Goal: Task Accomplishment & Management: Manage account settings

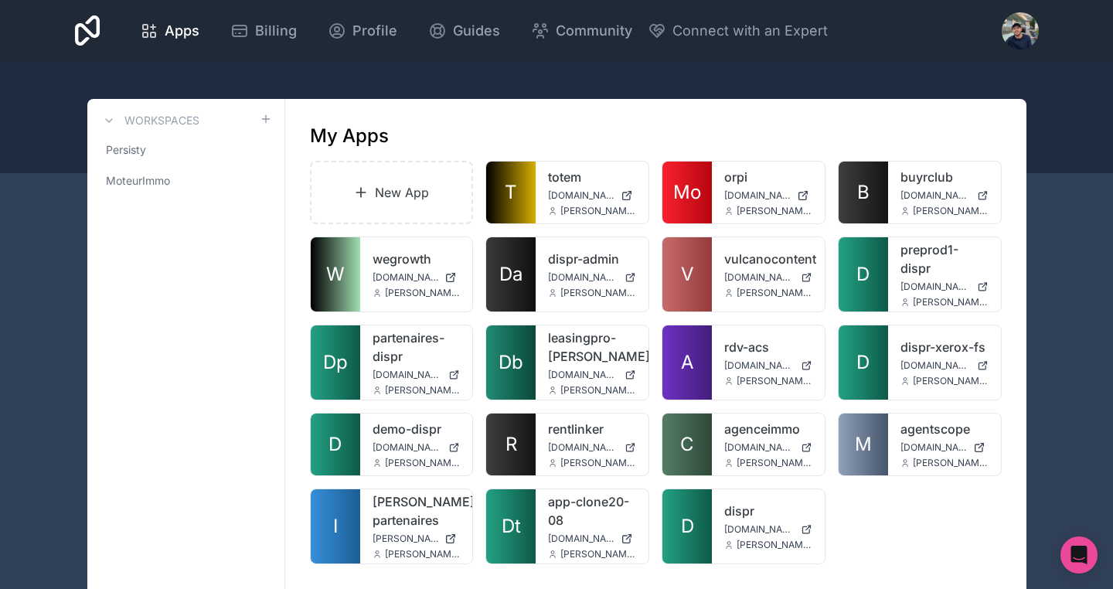
click at [1009, 41] on div at bounding box center [1019, 30] width 37 height 37
click at [262, 28] on span "Billing" at bounding box center [276, 31] width 42 height 22
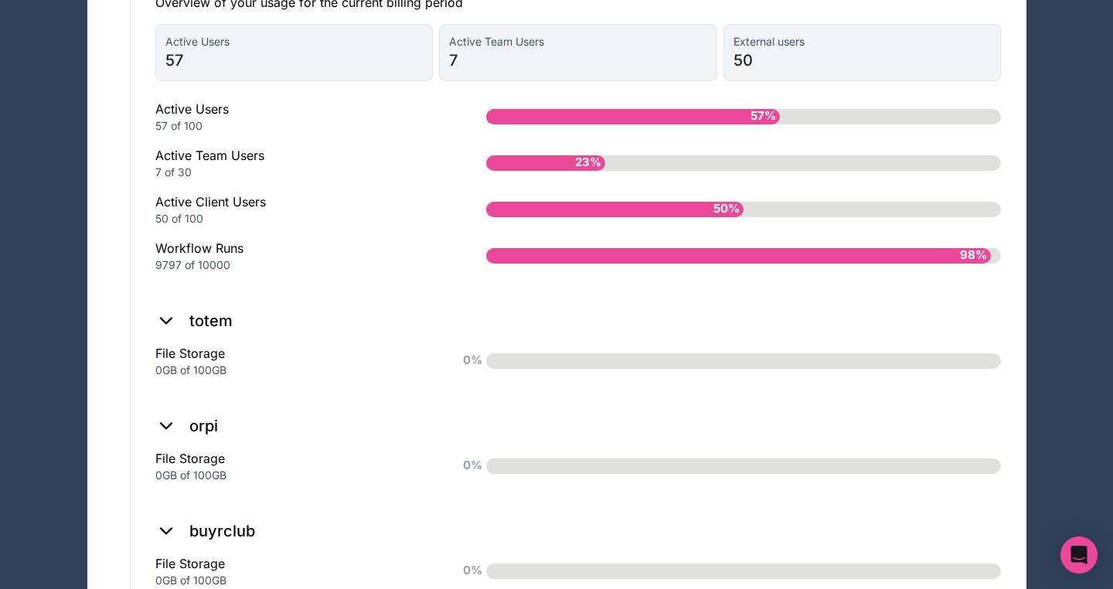
scroll to position [1221, 0]
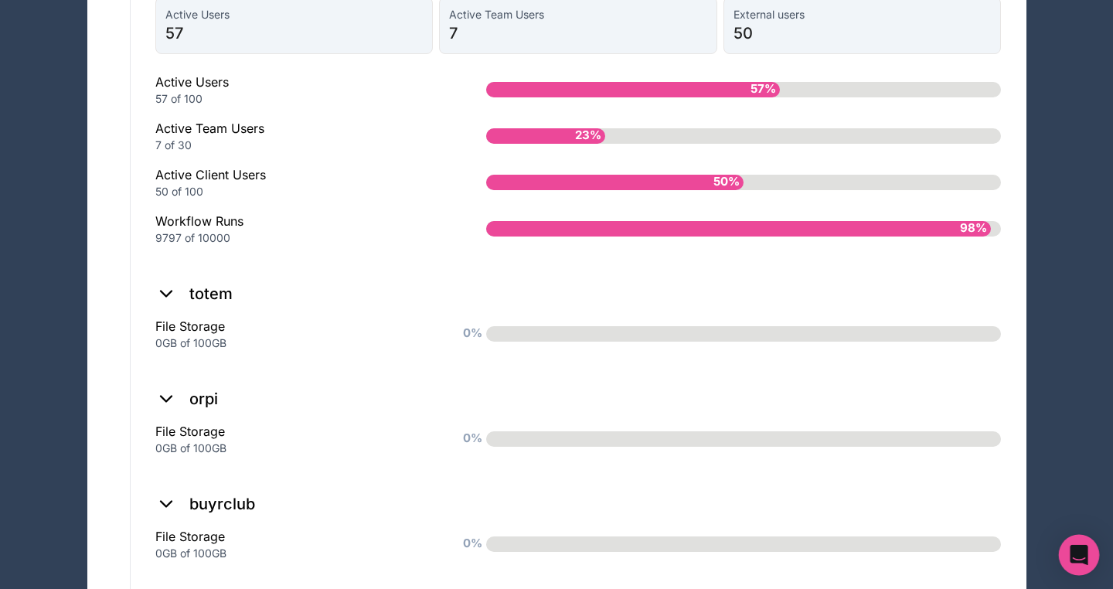
click at [1086, 564] on div "Open Intercom Messenger" at bounding box center [1079, 555] width 41 height 41
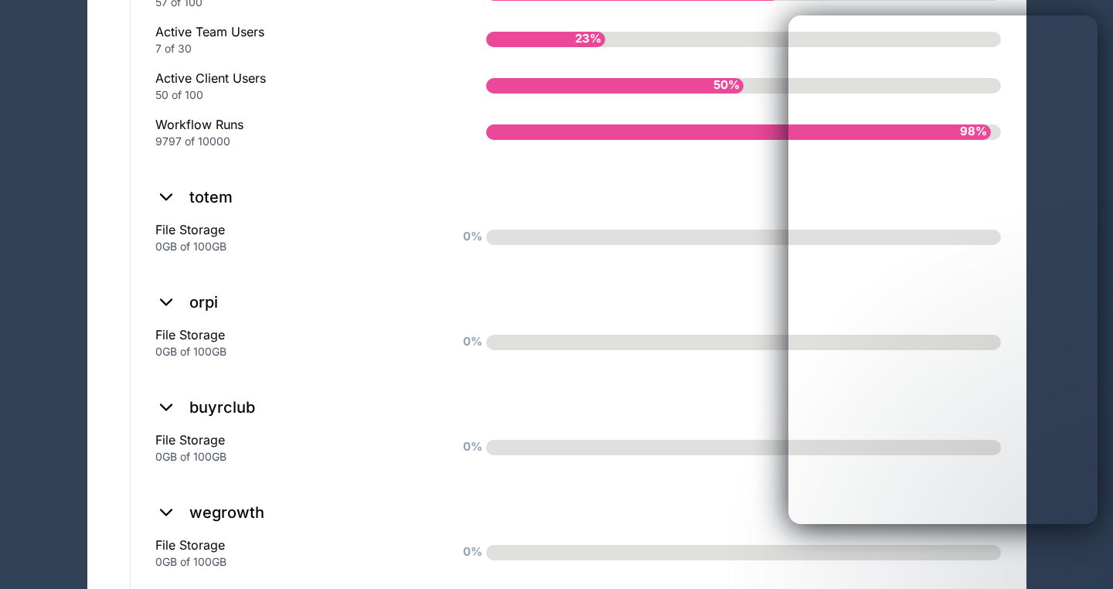
scroll to position [1335, 0]
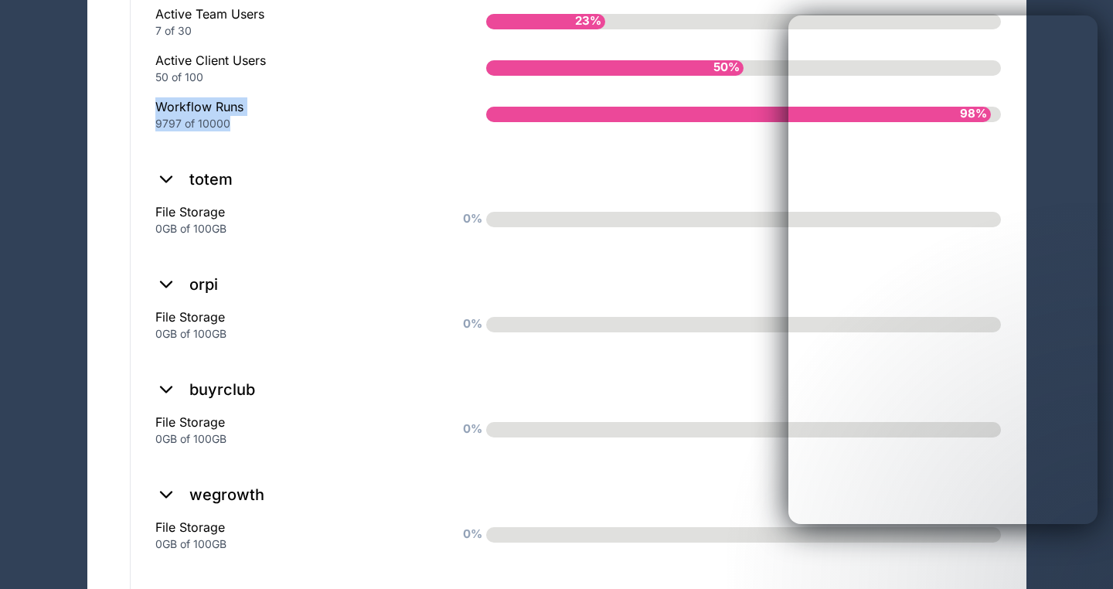
drag, startPoint x: 158, startPoint y: 117, endPoint x: 307, endPoint y: 140, distance: 150.9
click at [307, 131] on div "Workflow Runs 9797 of 10000" at bounding box center [296, 114] width 282 height 34
copy div "Workflow Runs 9797 of 10000"
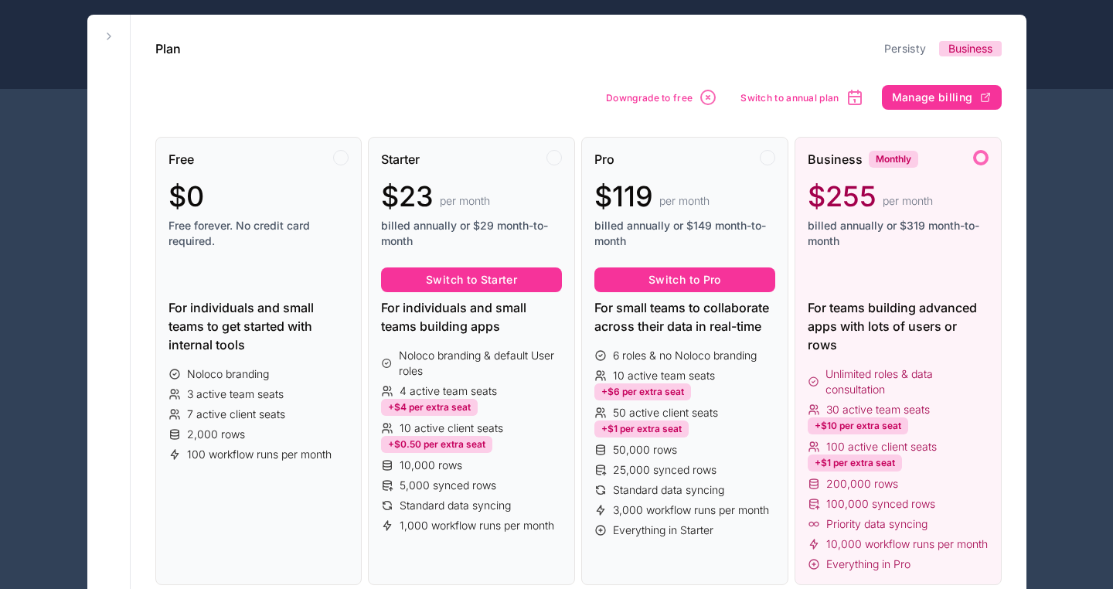
scroll to position [0, 0]
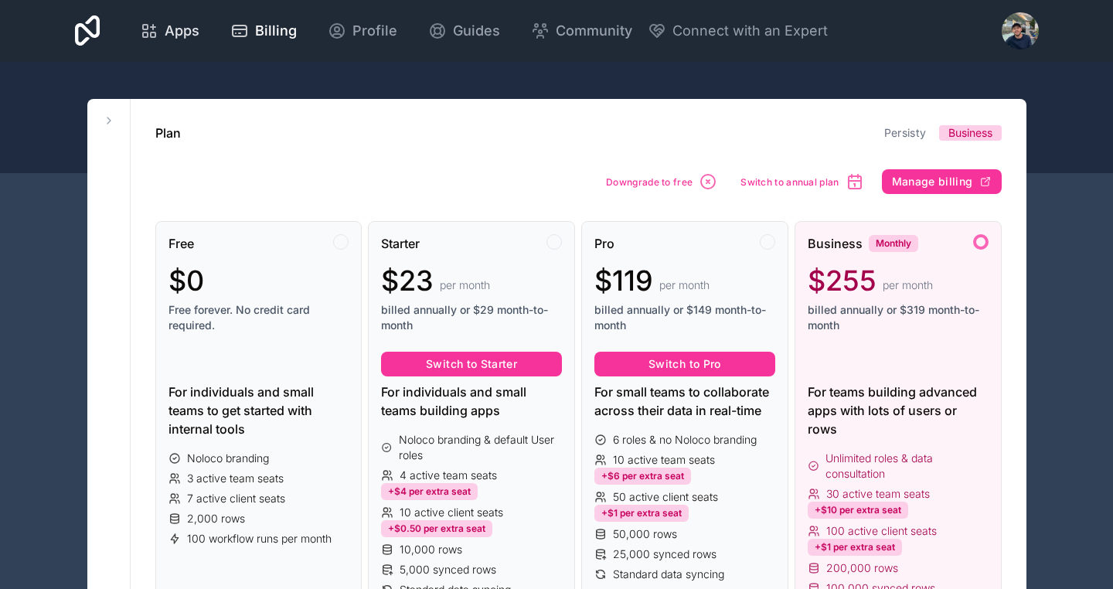
click at [165, 24] on span "Apps" at bounding box center [182, 31] width 35 height 22
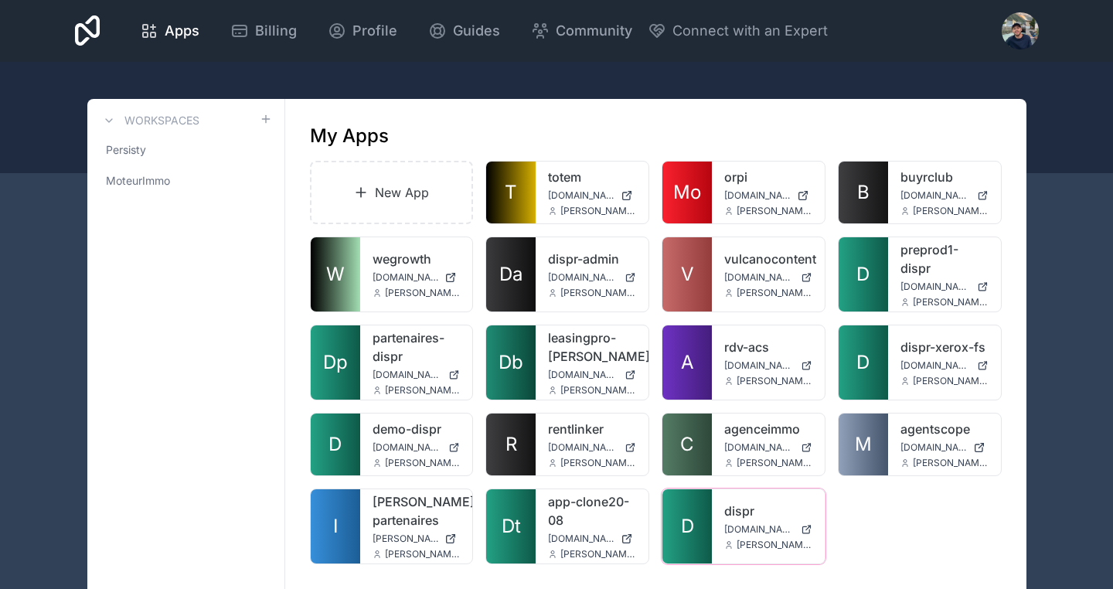
click at [671, 521] on link "D" at bounding box center [686, 526] width 49 height 74
click at [1078, 553] on icon "Open Intercom Messenger" at bounding box center [1078, 555] width 18 height 20
click at [224, 29] on link "Billing" at bounding box center [263, 31] width 91 height 34
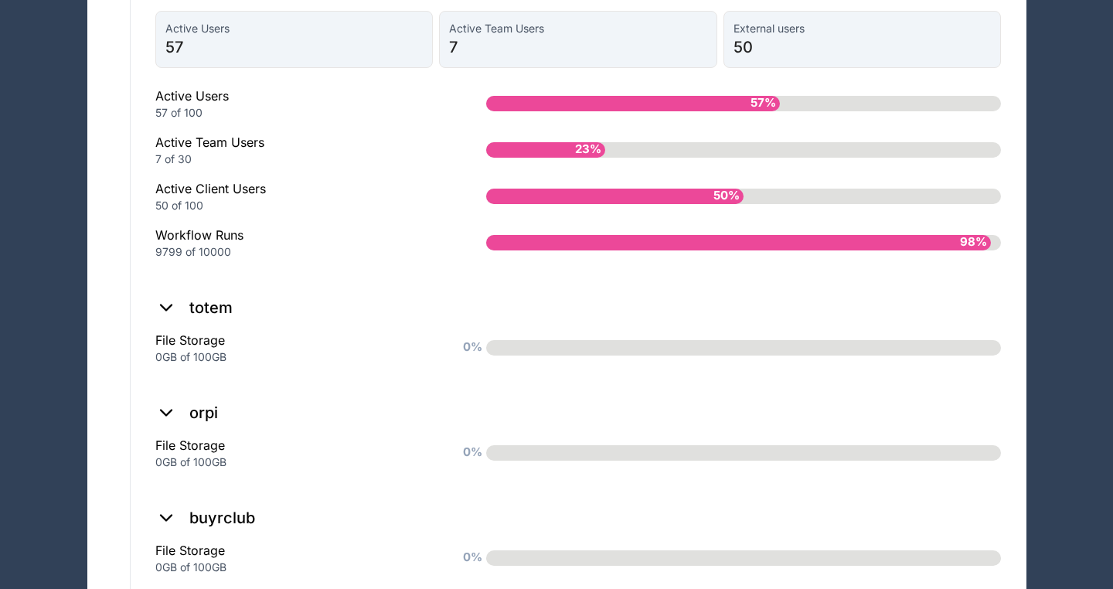
scroll to position [1195, 0]
